Goal: Information Seeking & Learning: Learn about a topic

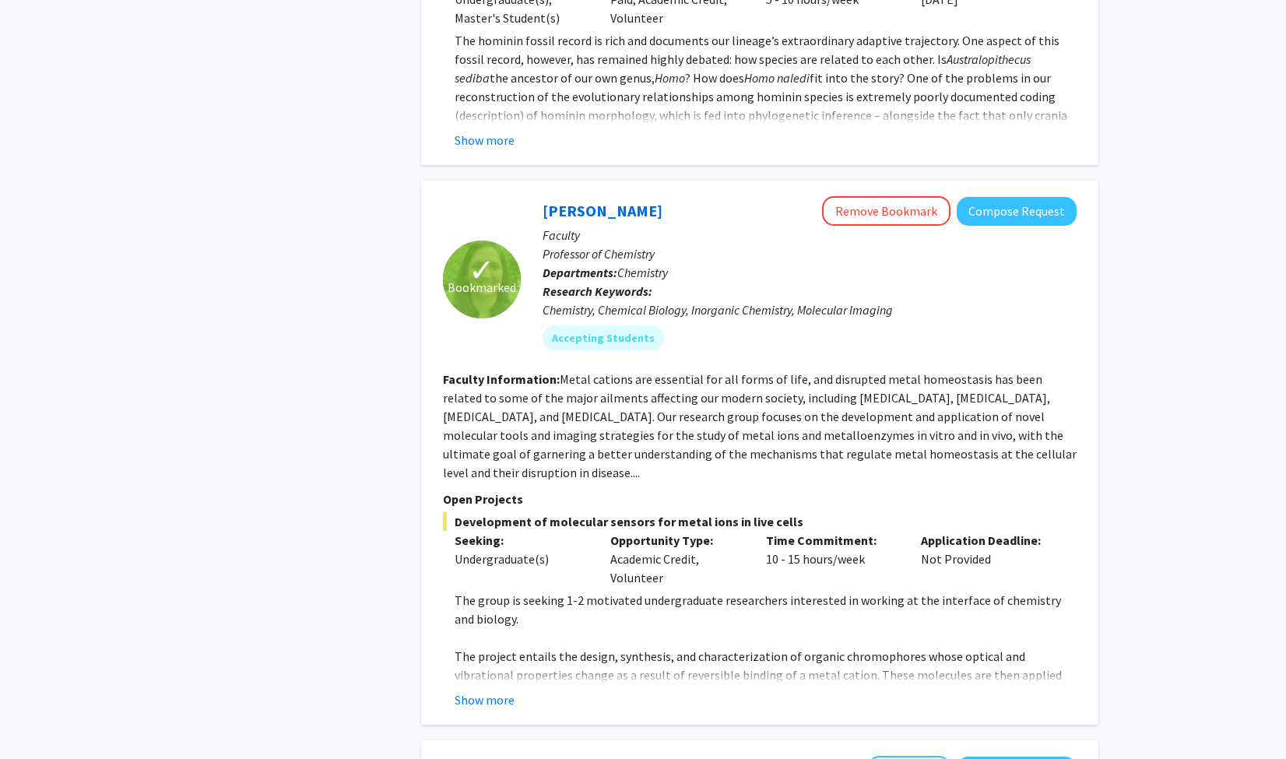
scroll to position [999, 0]
click at [614, 221] on div "[PERSON_NAME] Remove Bookmark Compose Request" at bounding box center [809, 210] width 534 height 30
click at [615, 200] on link "[PERSON_NAME]" at bounding box center [602, 209] width 120 height 19
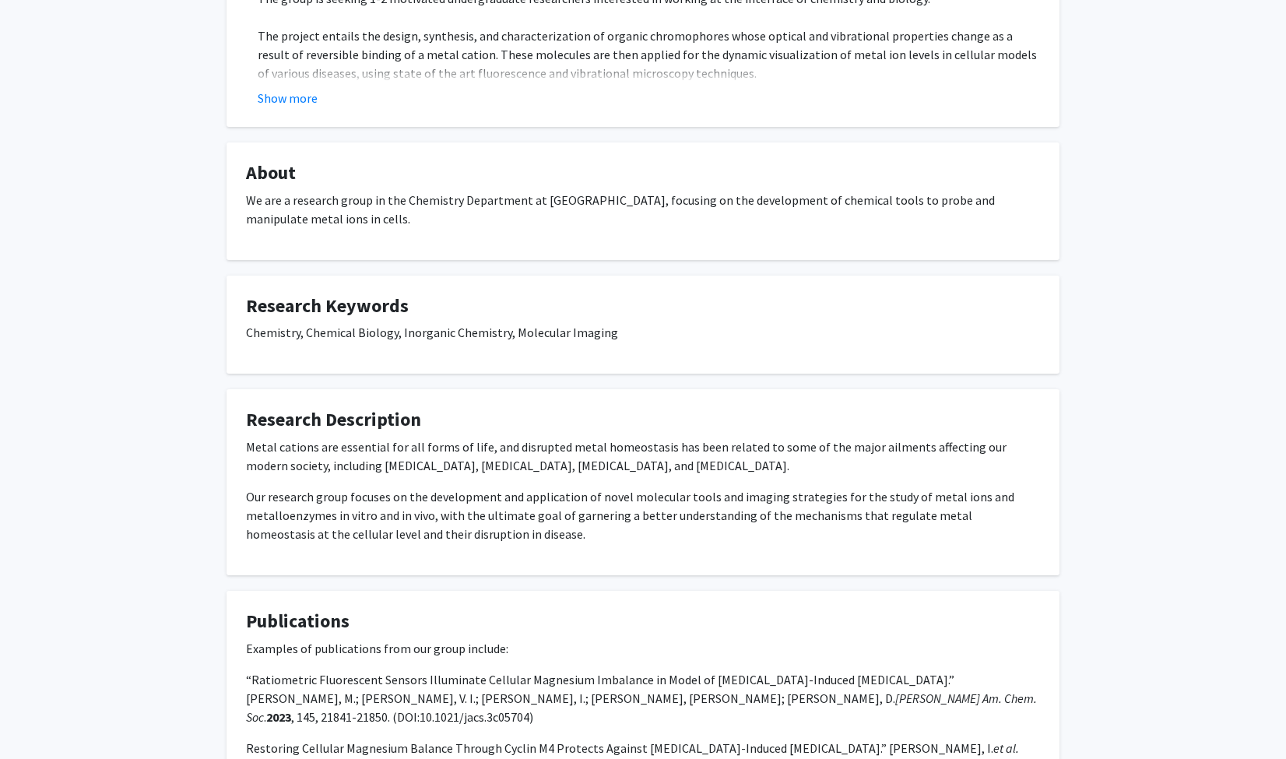
scroll to position [403, 0]
drag, startPoint x: 537, startPoint y: 248, endPoint x: 493, endPoint y: 118, distance: 137.1
click at [493, 118] on fg-card "Open Projects Development of molecular sensors for metal ions in live cells See…" at bounding box center [642, 2] width 833 height 246
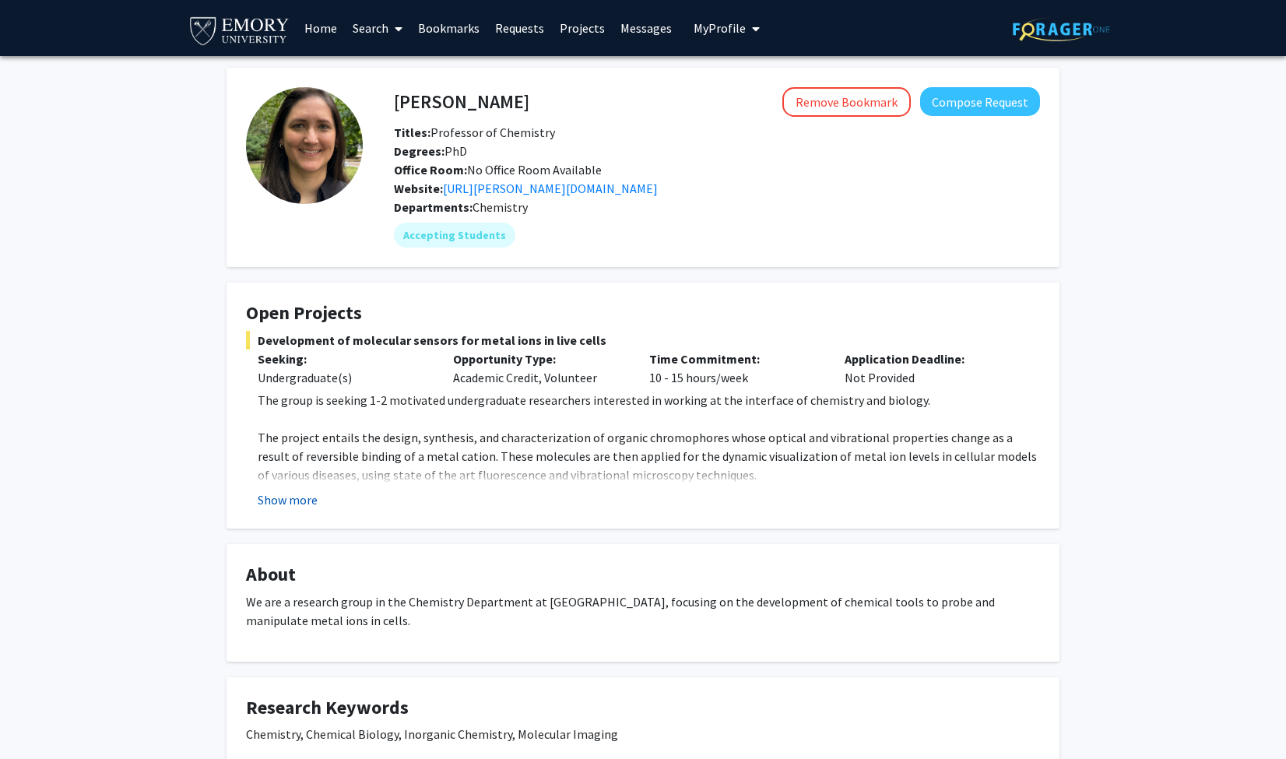
click at [288, 504] on button "Show more" at bounding box center [288, 499] width 60 height 19
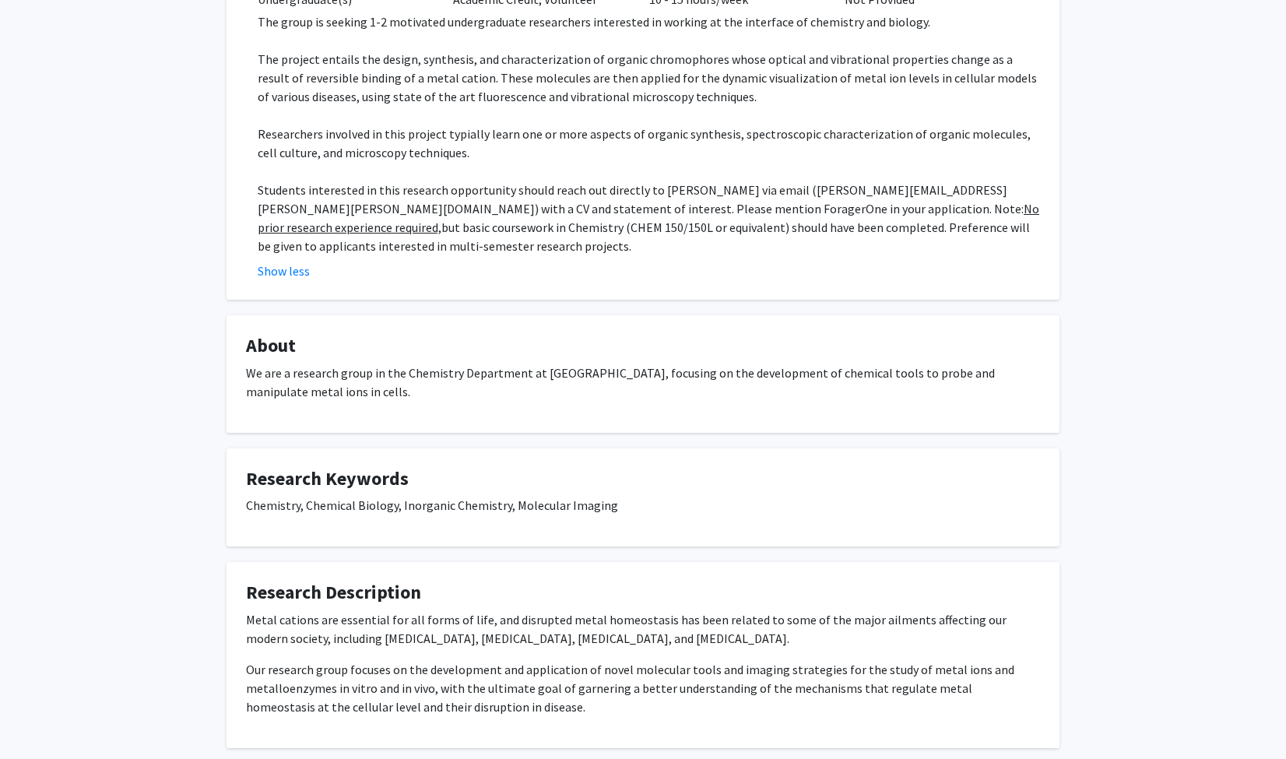
scroll to position [690, 0]
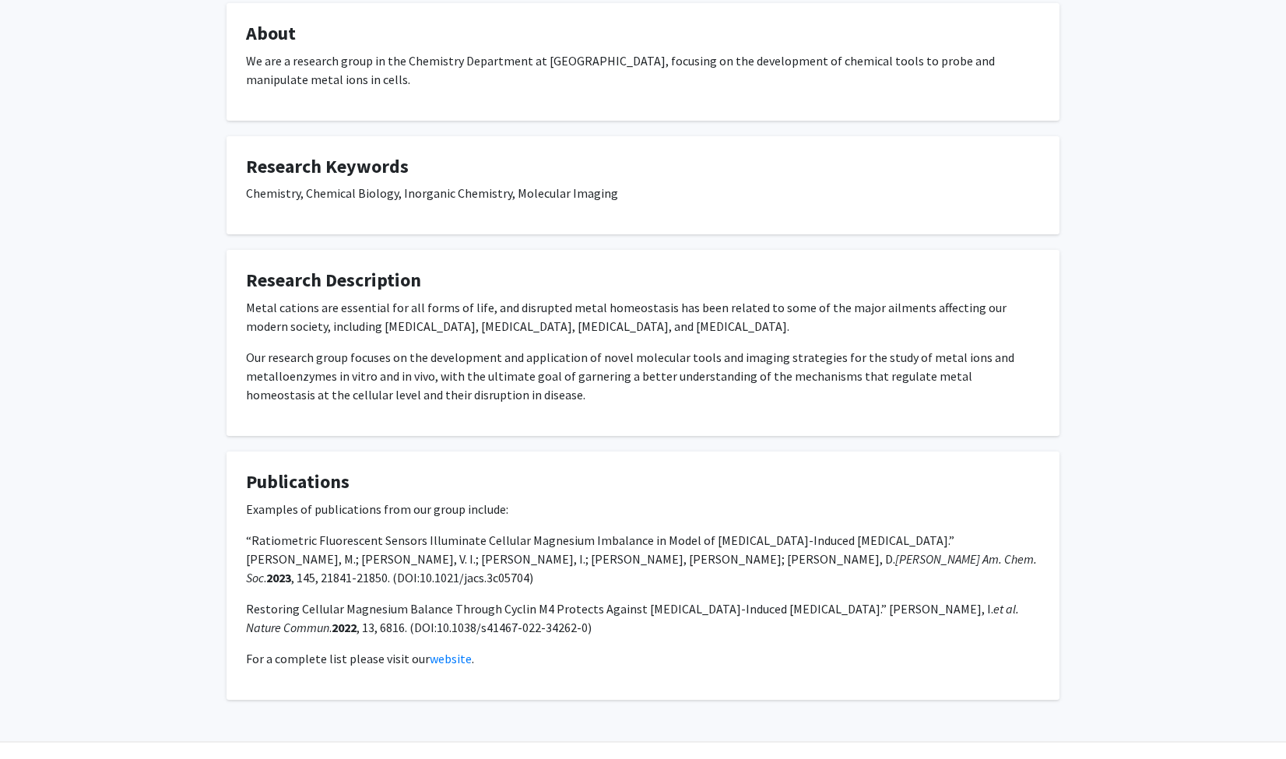
drag, startPoint x: 395, startPoint y: 419, endPoint x: 347, endPoint y: 572, distance: 160.7
click at [347, 599] on p "Restoring Cellular Magnesium Balance Through Cyclin M4 Protects Against [MEDICA…" at bounding box center [643, 617] width 794 height 37
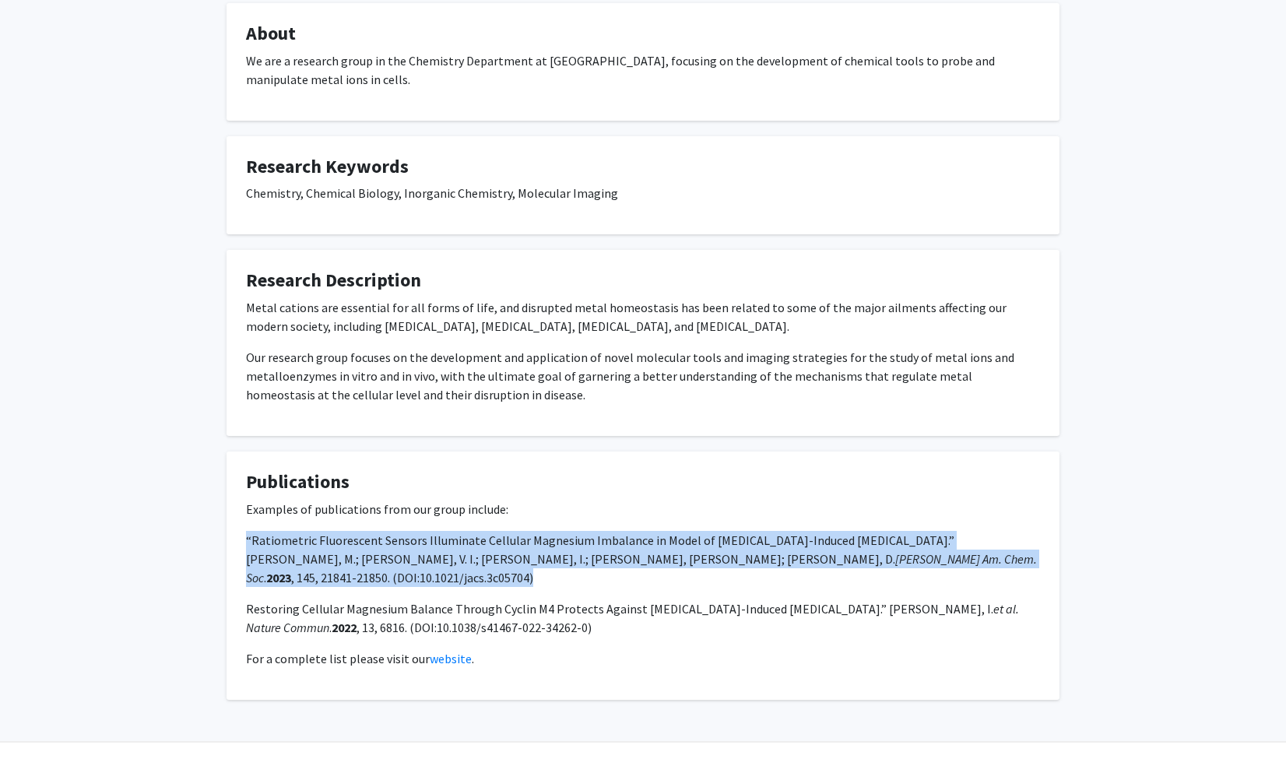
drag, startPoint x: 928, startPoint y: 539, endPoint x: 146, endPoint y: 527, distance: 782.3
click at [146, 527] on div "[PERSON_NAME] Remove Bookmark Compose Request Titles: Professor of Chemistry De…" at bounding box center [643, 58] width 1286 height 1385
copy p "“Ratiometric Fluorescent Sensors Illuminate Cellular Magnesium Imbalance in Mod…"
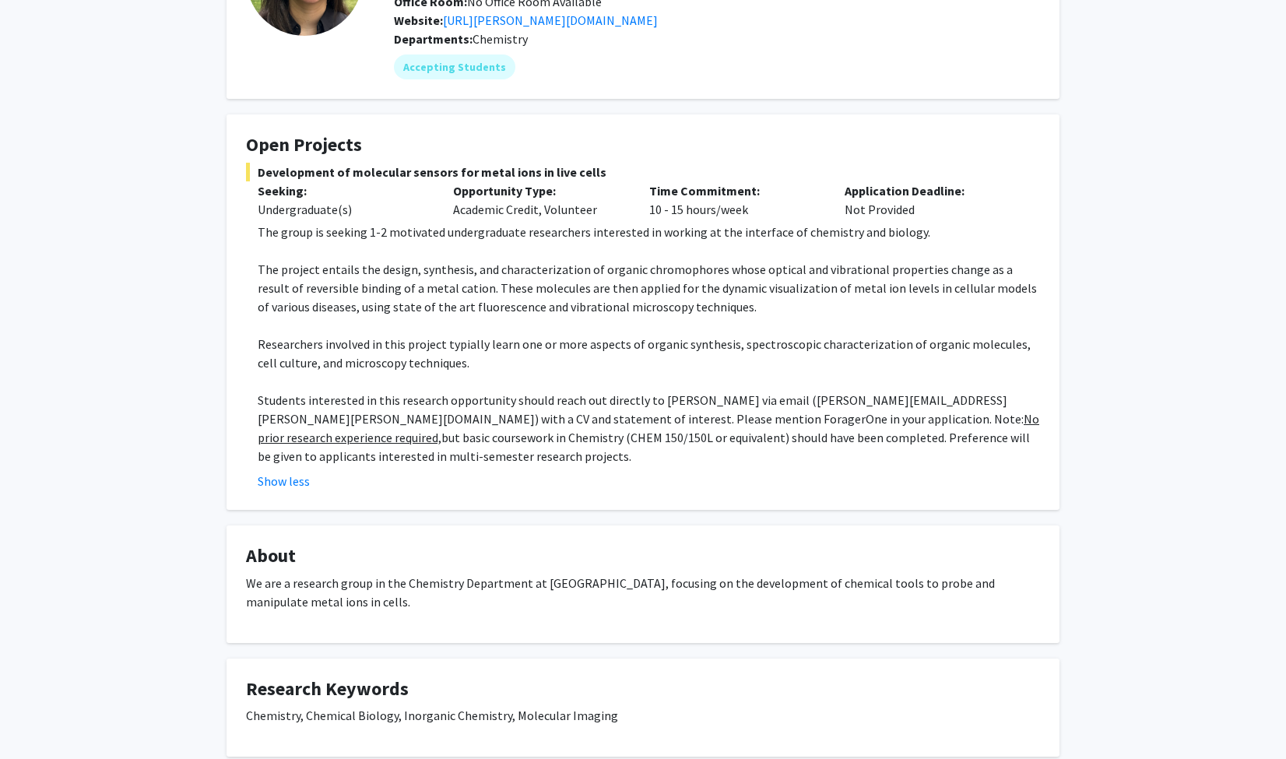
scroll to position [0, 0]
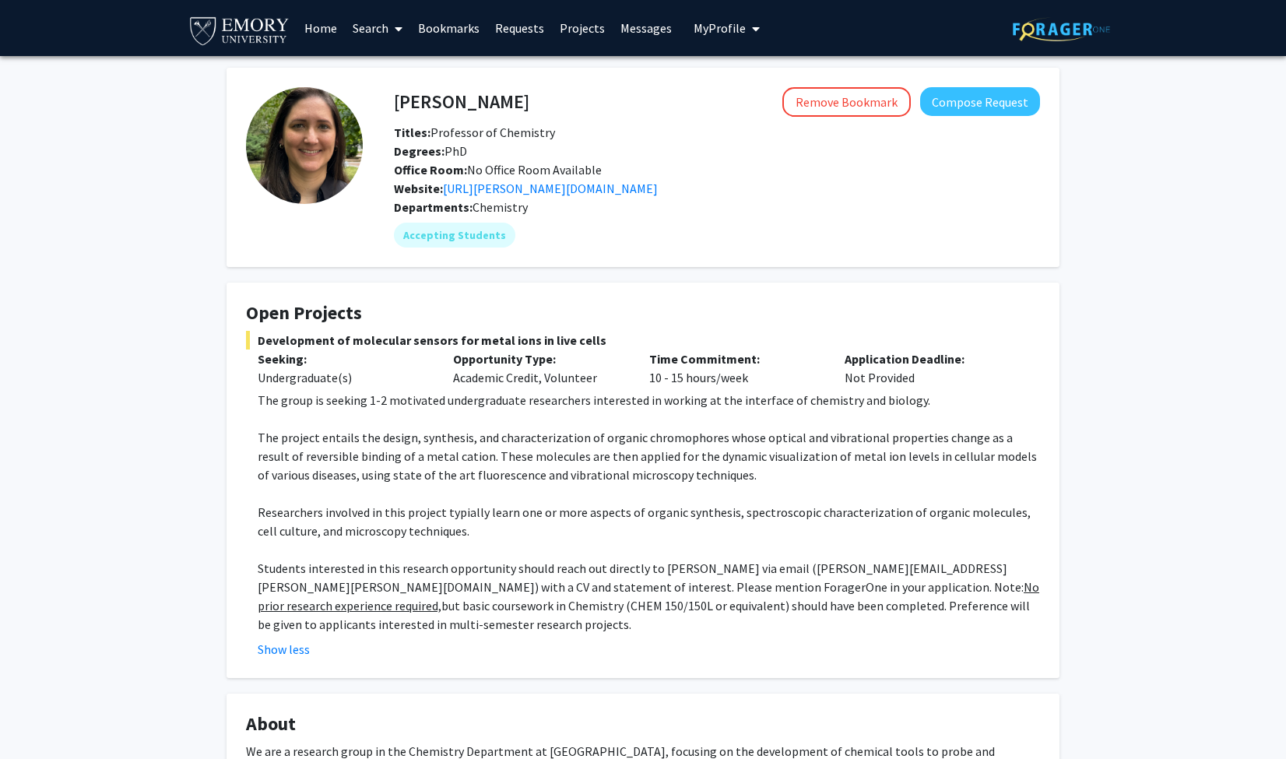
drag, startPoint x: 528, startPoint y: 105, endPoint x: 383, endPoint y: 108, distance: 144.8
click at [383, 108] on div "[PERSON_NAME] Remove Bookmark Compose Request" at bounding box center [716, 102] width 669 height 30
click at [442, 93] on h4 "[PERSON_NAME]" at bounding box center [461, 101] width 135 height 29
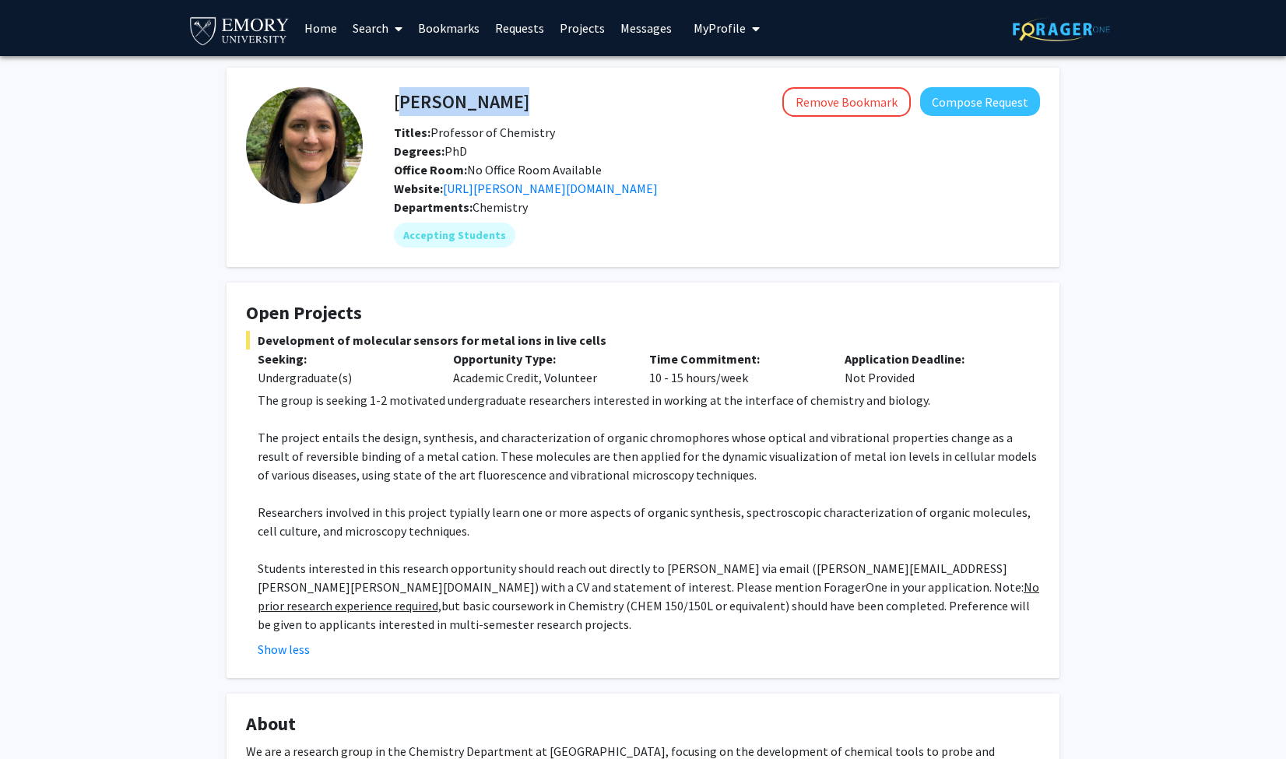
copy h4 "[PERSON_NAME]"
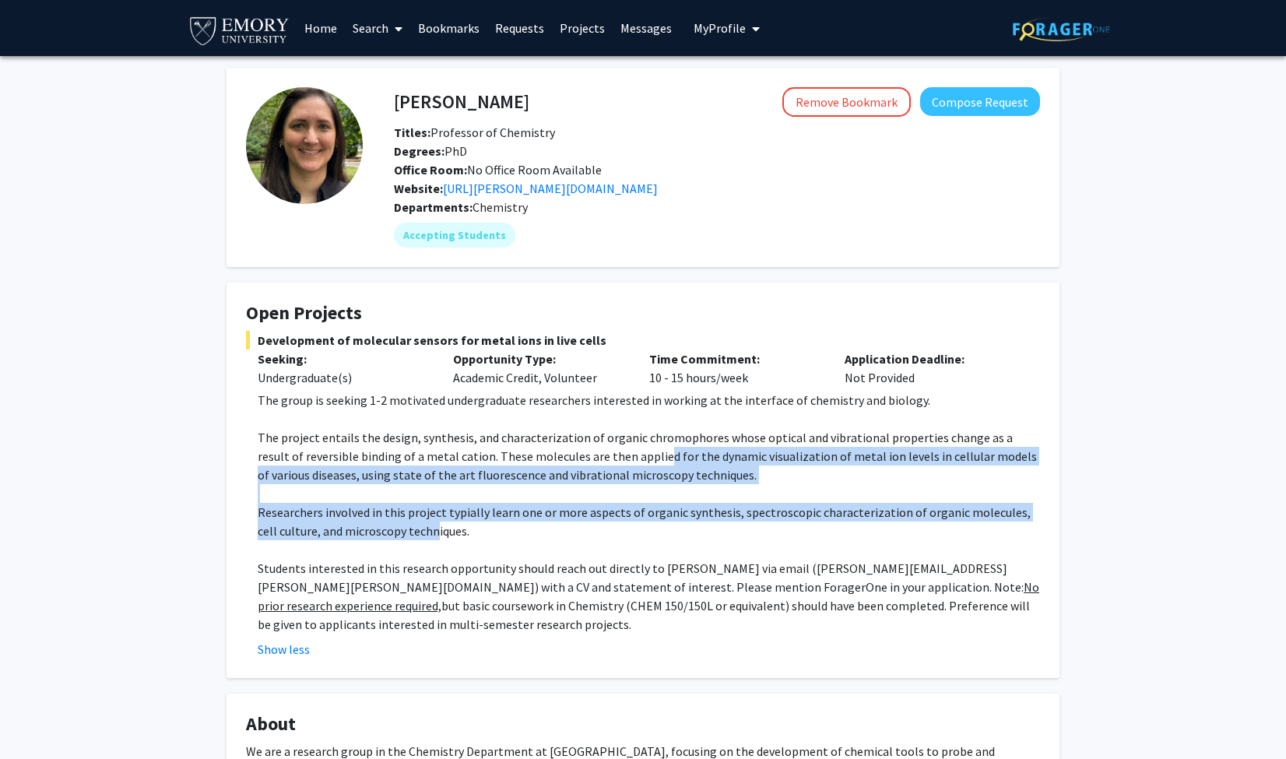
drag, startPoint x: 413, startPoint y: 533, endPoint x: 610, endPoint y: 457, distance: 211.9
click at [610, 457] on div "The group is seeking 1-2 motivated undergraduate researchers interested in work…" at bounding box center [649, 512] width 782 height 243
click at [610, 457] on p "The project entails the design, synthesis, and characterization of organic chro…" at bounding box center [649, 456] width 782 height 56
drag, startPoint x: 610, startPoint y: 457, endPoint x: 597, endPoint y: 542, distance: 86.6
click at [597, 542] on div "The group is seeking 1-2 motivated undergraduate researchers interested in work…" at bounding box center [649, 512] width 782 height 243
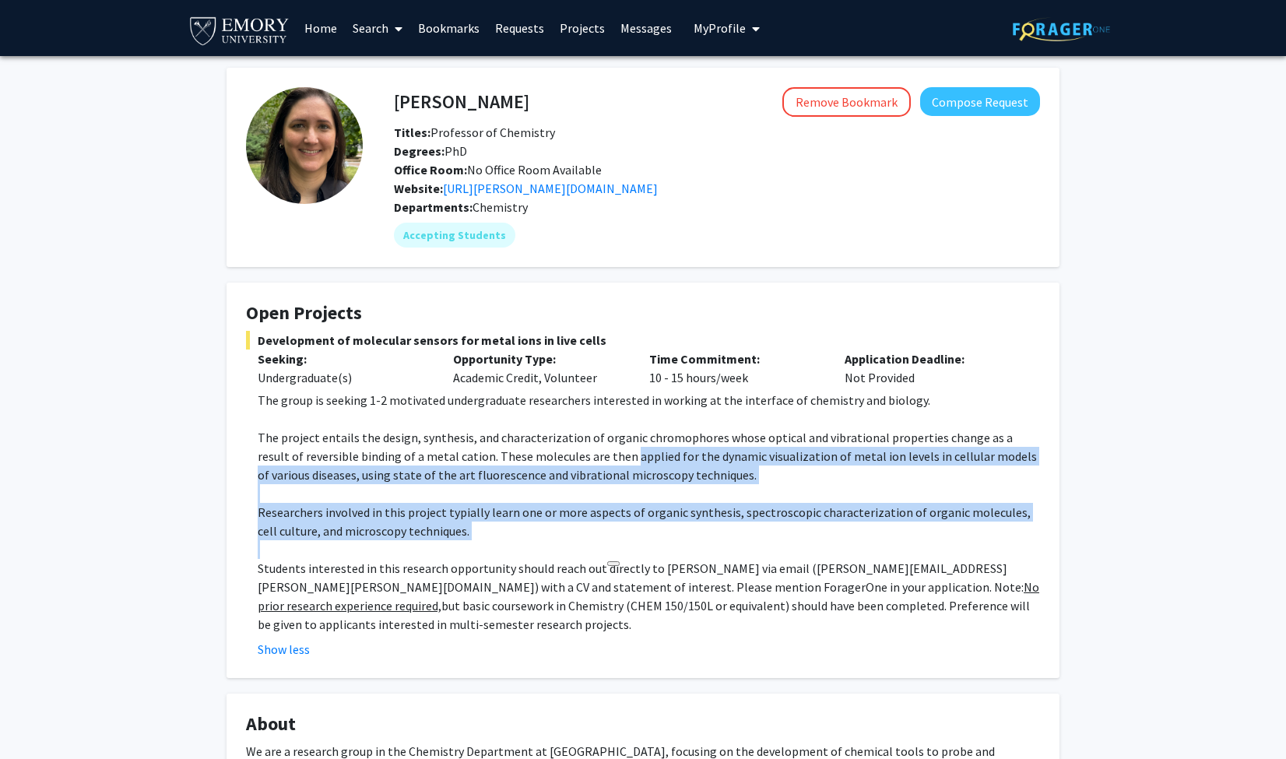
click at [597, 542] on p at bounding box center [649, 549] width 782 height 19
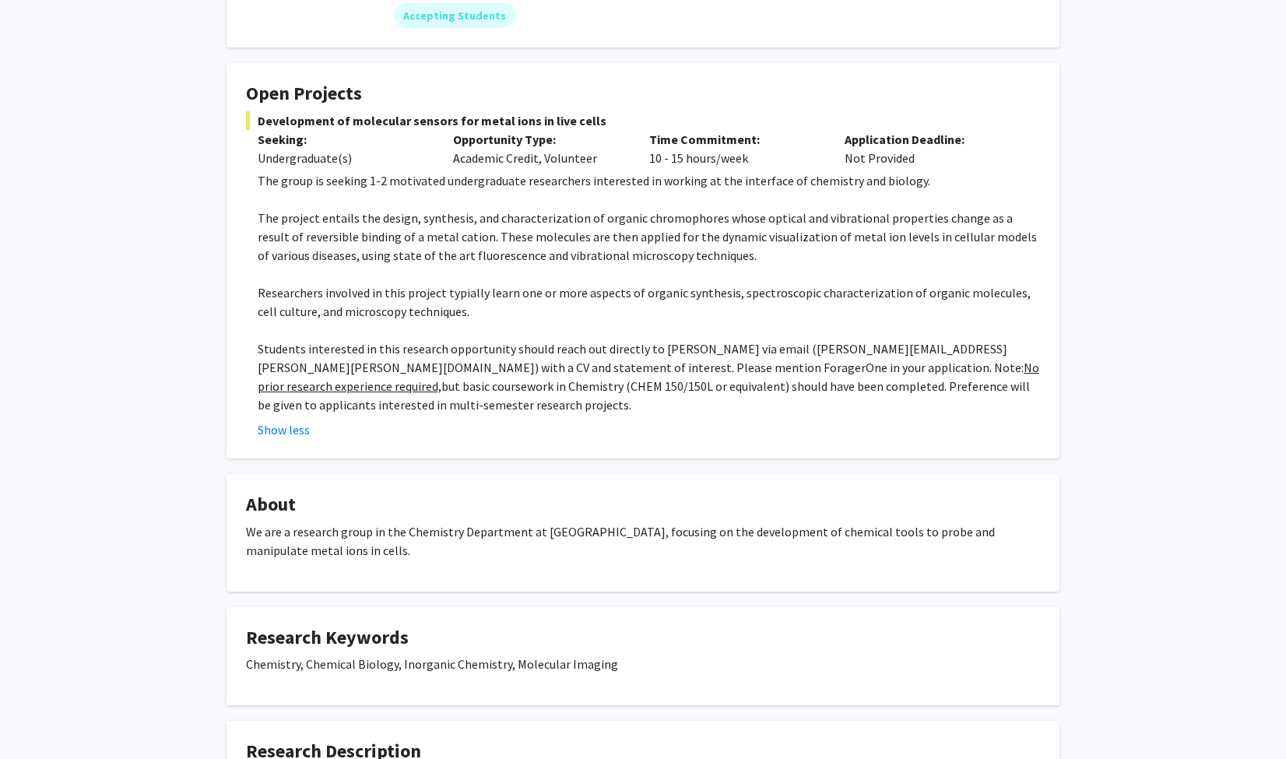
scroll to position [222, 0]
